Goal: Task Accomplishment & Management: Manage account settings

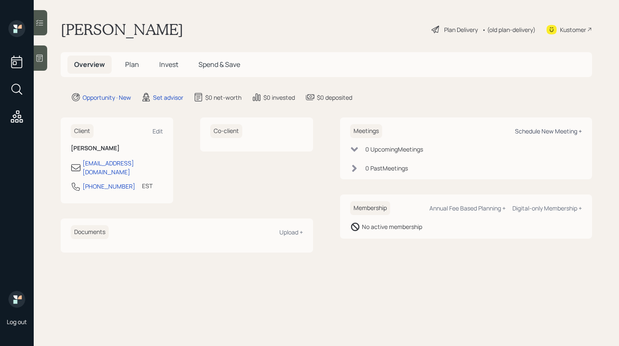
click at [551, 134] on div "Schedule New Meeting +" at bounding box center [548, 131] width 67 height 8
select select "round-[PERSON_NAME]"
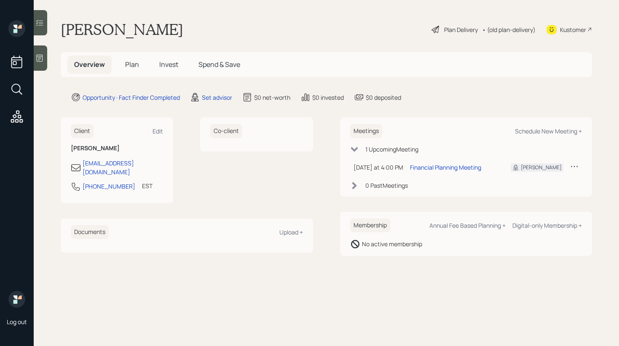
click at [44, 59] on div at bounding box center [40, 58] width 13 height 25
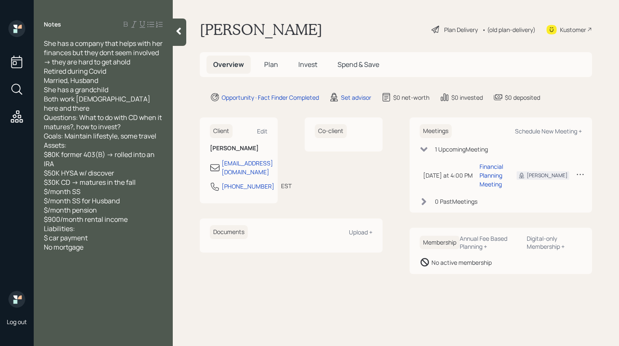
click at [180, 43] on div at bounding box center [179, 32] width 13 height 27
